Goal: Task Accomplishment & Management: Manage account settings

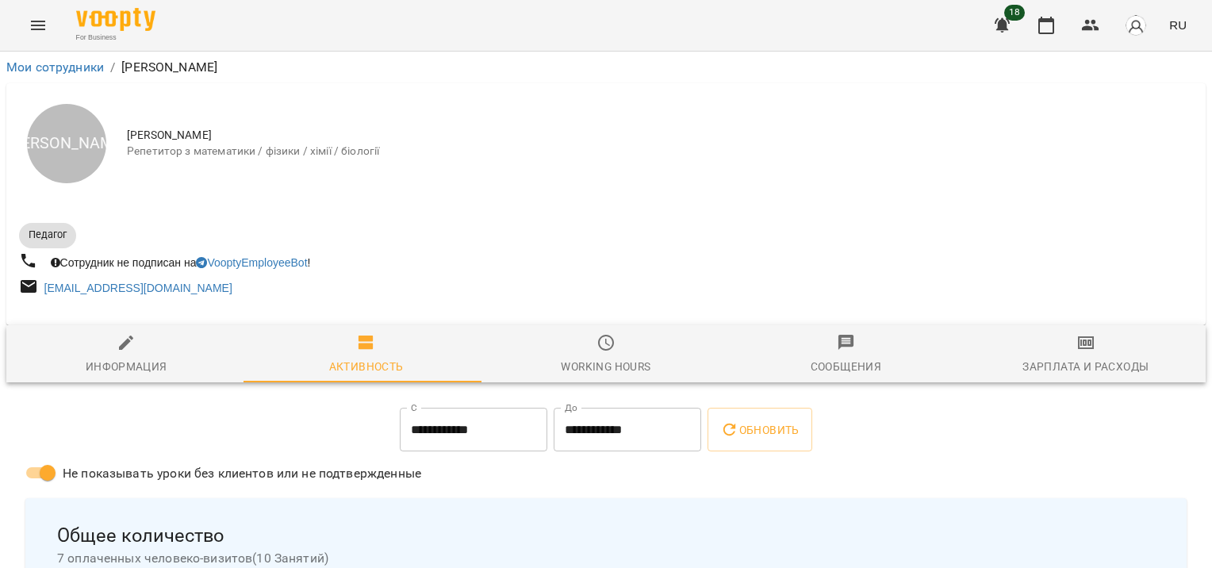
click at [48, 25] on button "Menu" at bounding box center [38, 25] width 38 height 38
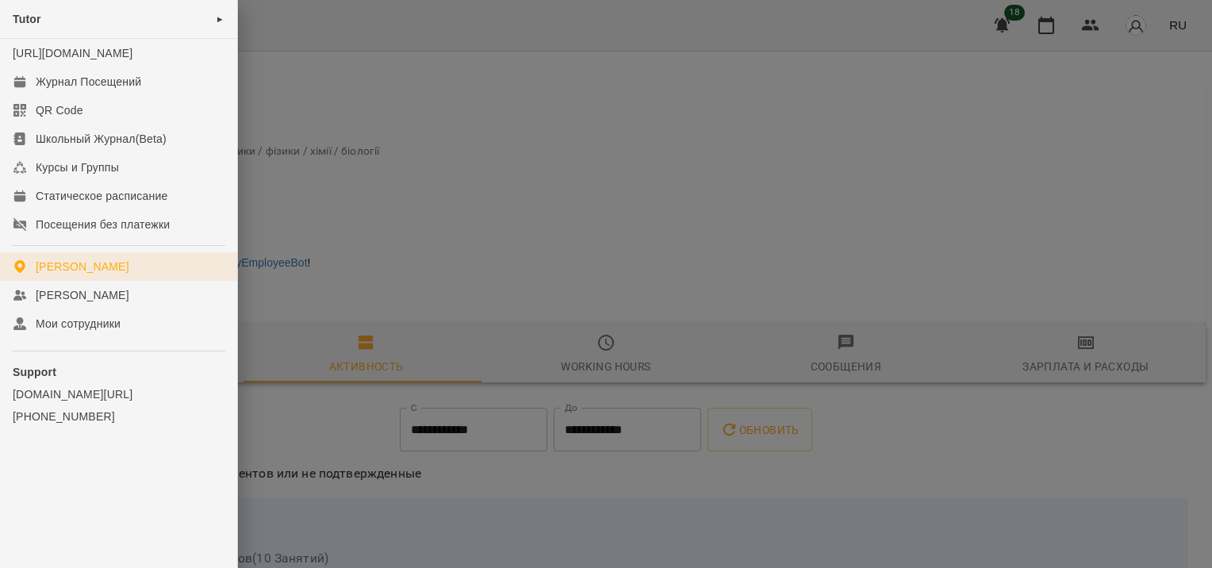
click at [101, 274] on div "[PERSON_NAME]" at bounding box center [83, 267] width 94 height 16
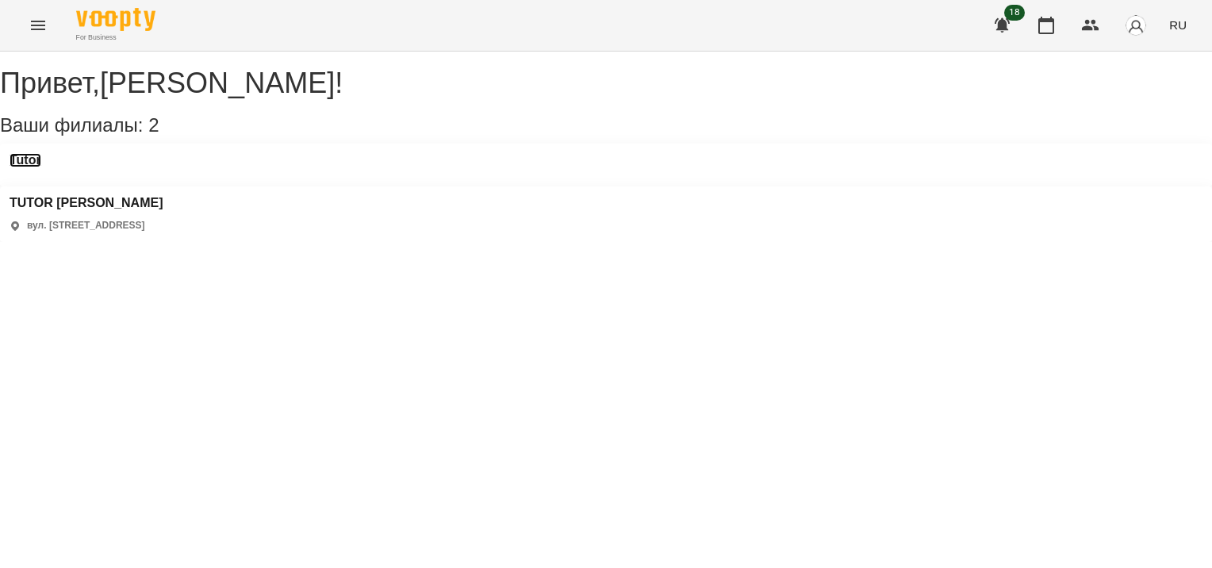
click at [41, 167] on h3 "Tutor" at bounding box center [26, 160] width 32 height 14
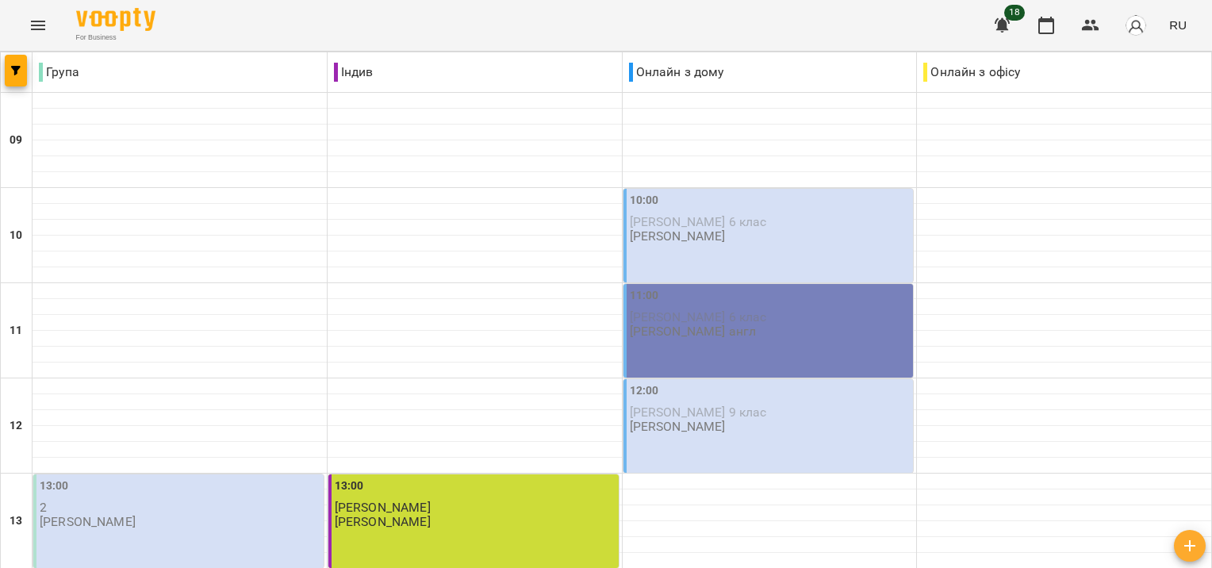
scroll to position [715, 0]
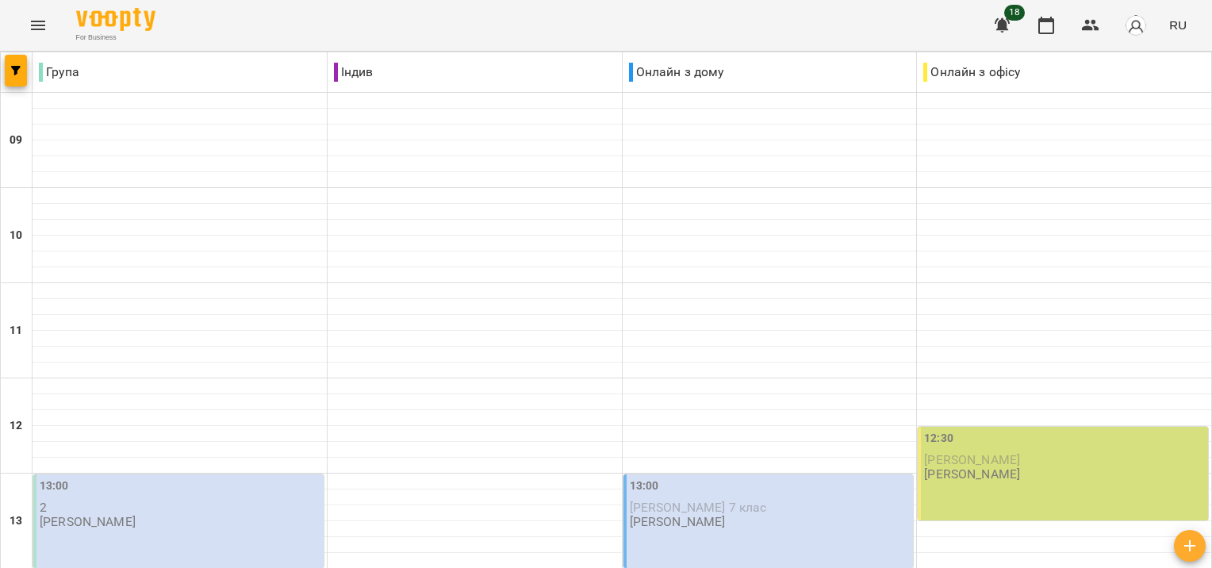
scroll to position [566, 0]
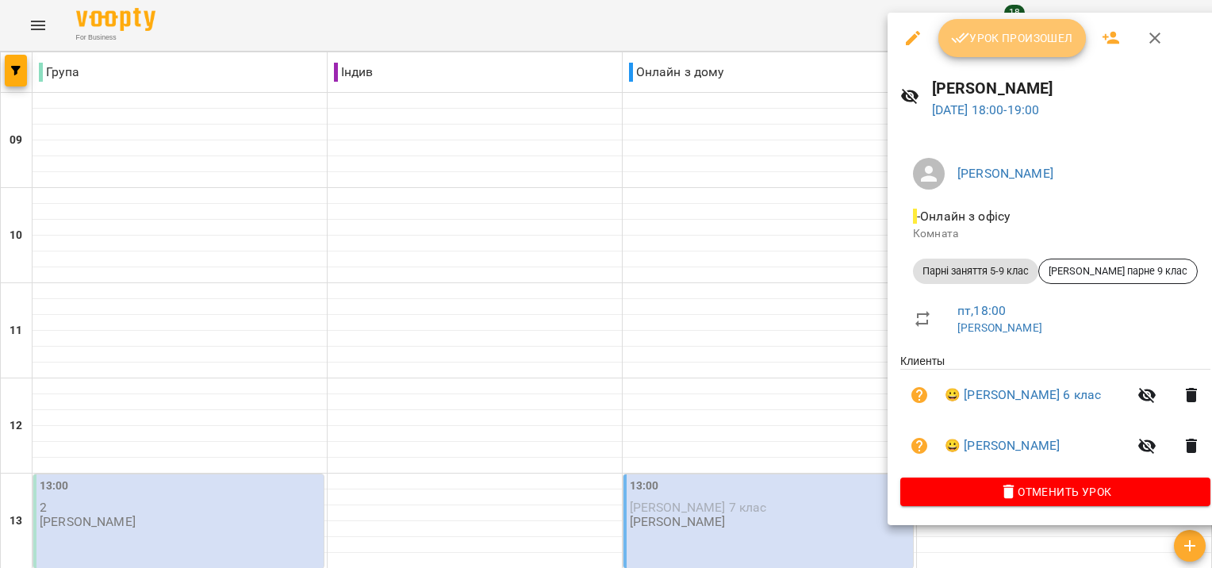
click at [1031, 40] on span "Урок произошел" at bounding box center [1012, 38] width 122 height 19
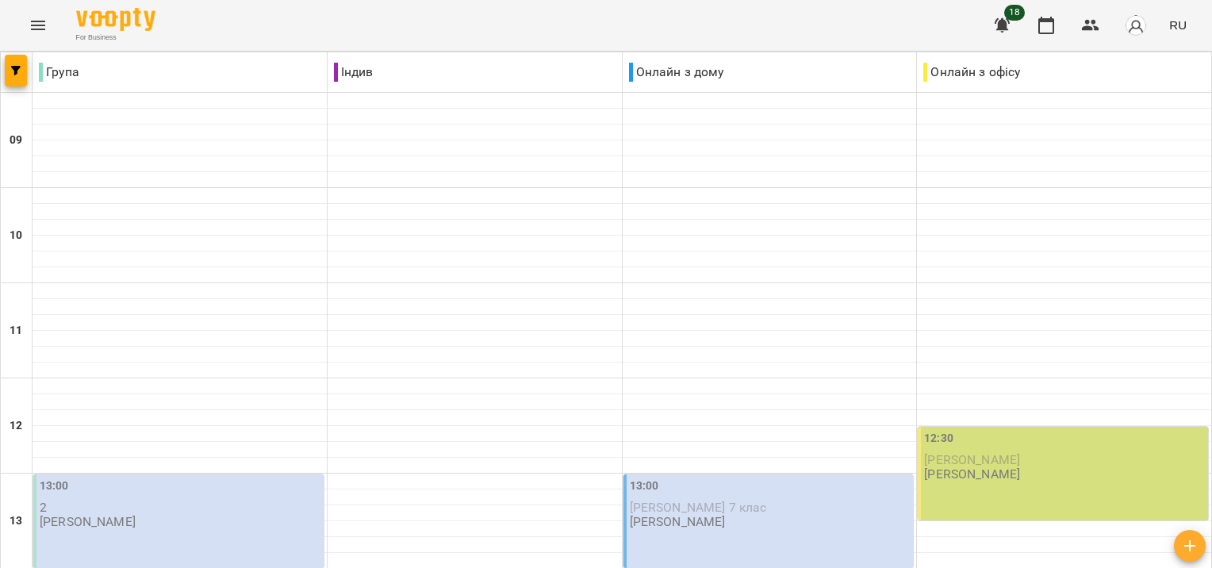
scroll to position [815, 0]
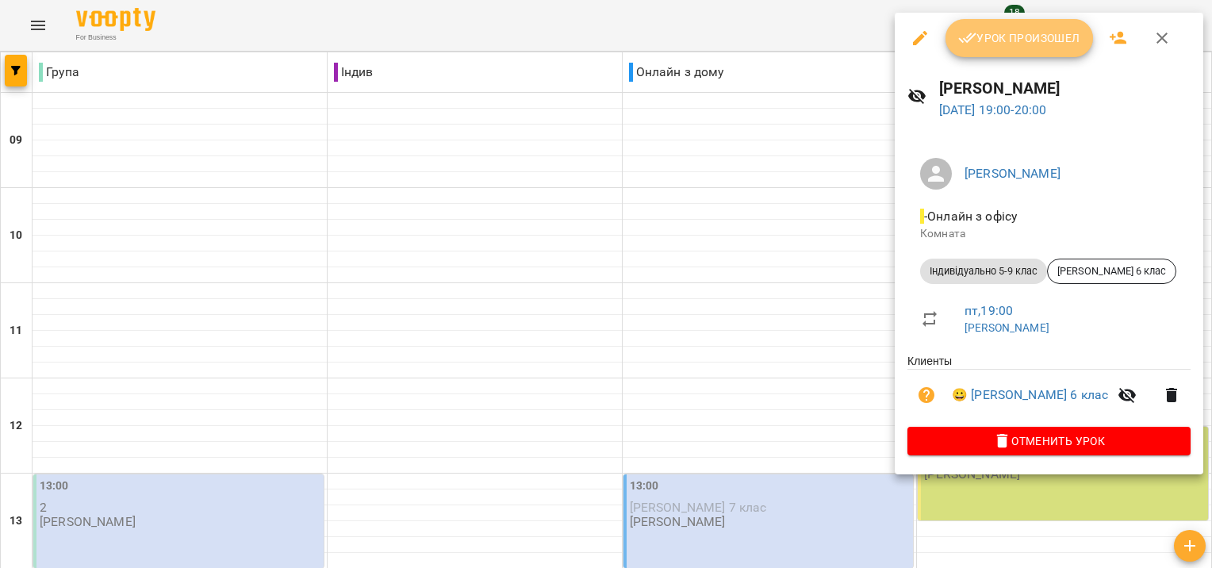
click at [987, 46] on span "Урок произошел" at bounding box center [1019, 38] width 122 height 19
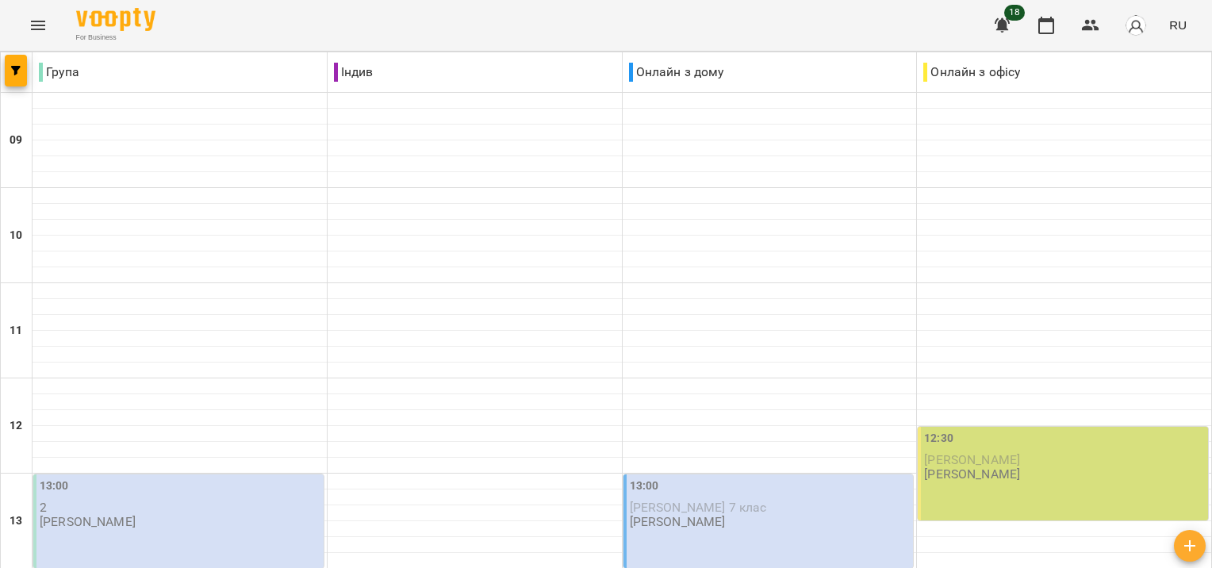
scroll to position [825, 0]
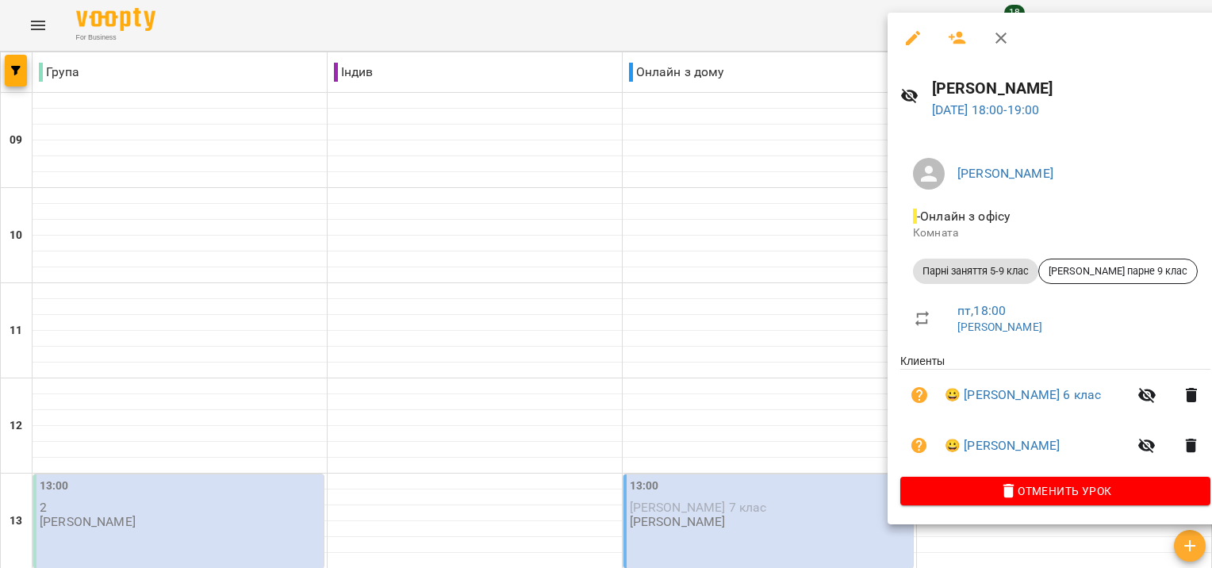
click at [753, 271] on div at bounding box center [606, 284] width 1212 height 568
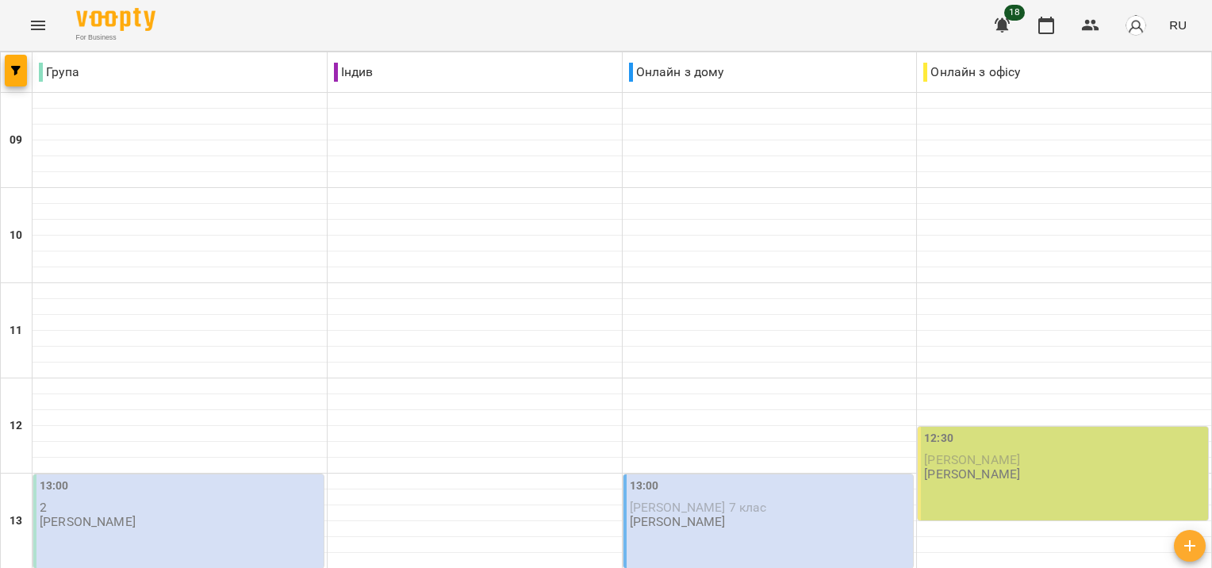
scroll to position [538, 0]
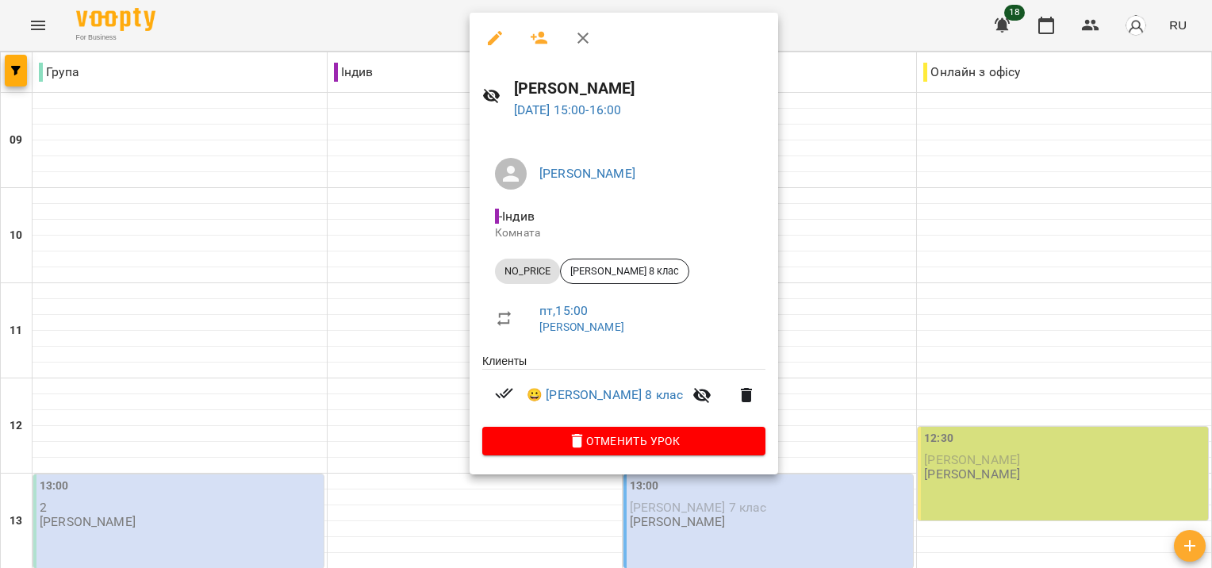
click at [938, 119] on div at bounding box center [606, 284] width 1212 height 568
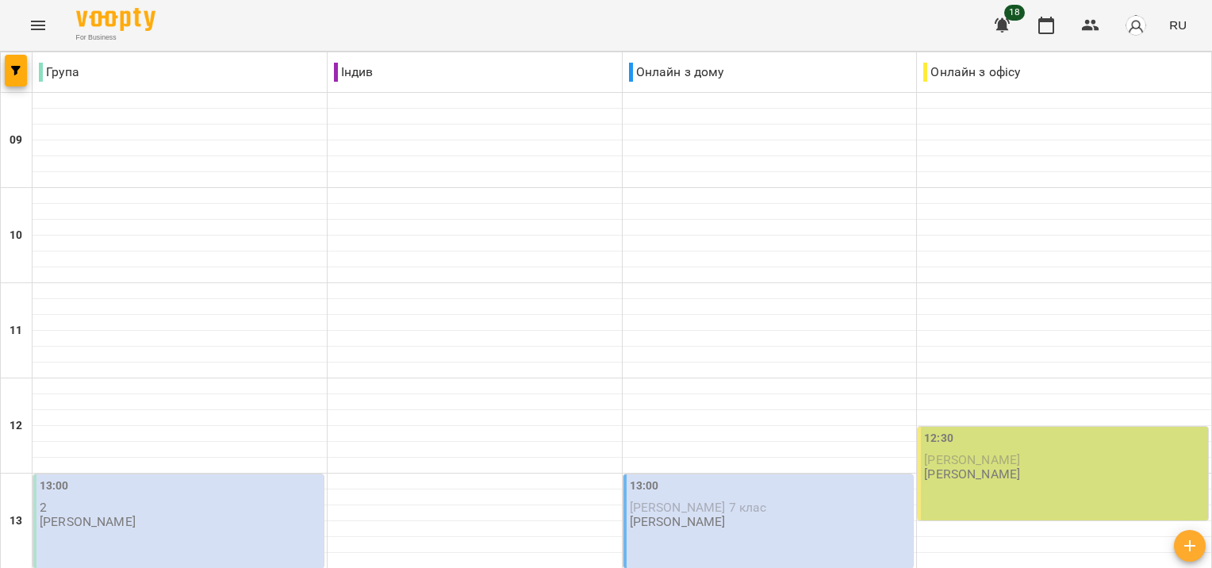
scroll to position [962, 0]
